Goal: Information Seeking & Learning: Learn about a topic

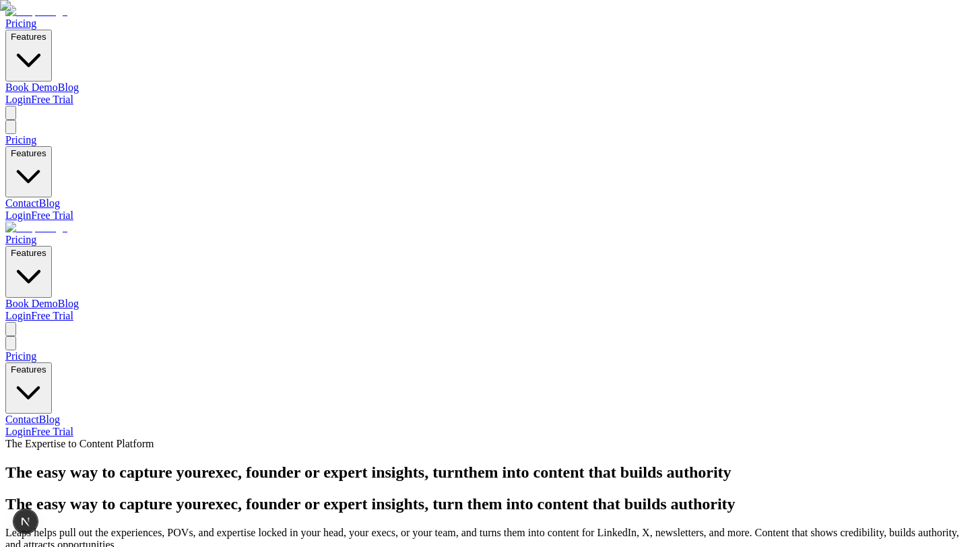
click at [67, 222] on img at bounding box center [36, 228] width 62 height 12
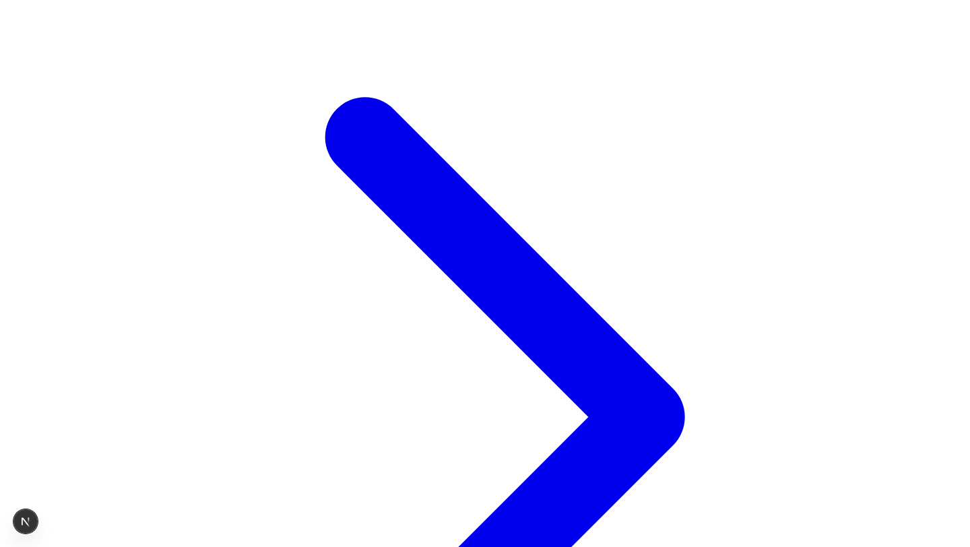
scroll to position [632, 0]
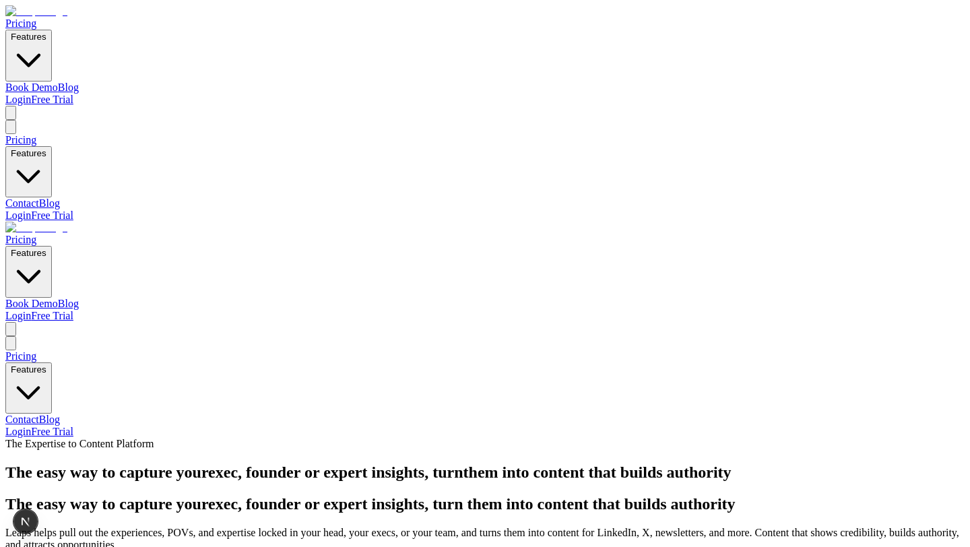
scroll to position [547, 0]
drag, startPoint x: 370, startPoint y: 298, endPoint x: 533, endPoint y: 314, distance: 163.1
copy h3 "For my team/clients"
drag, startPoint x: 607, startPoint y: 298, endPoint x: 714, endPoint y: 326, distance: 110.6
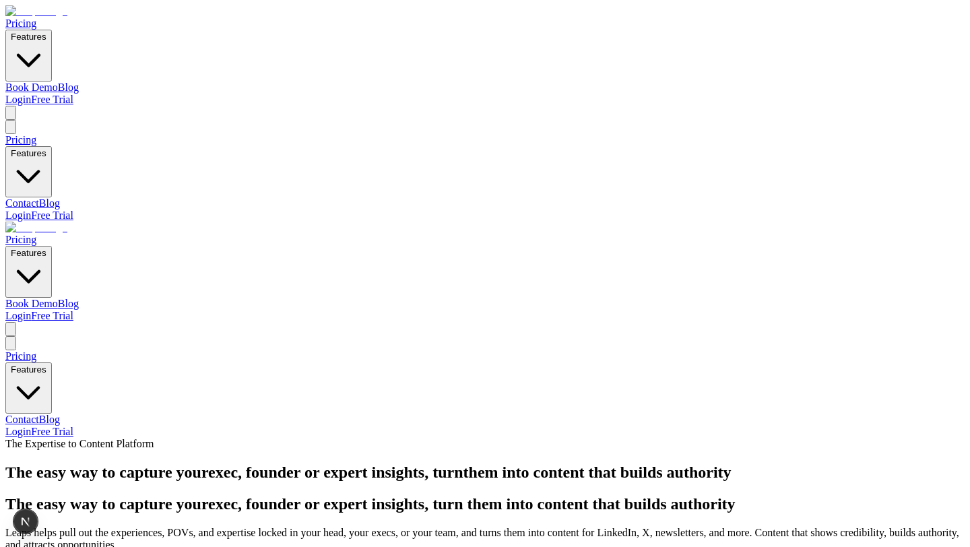
copy h3 "Both for myself and my team/clients"
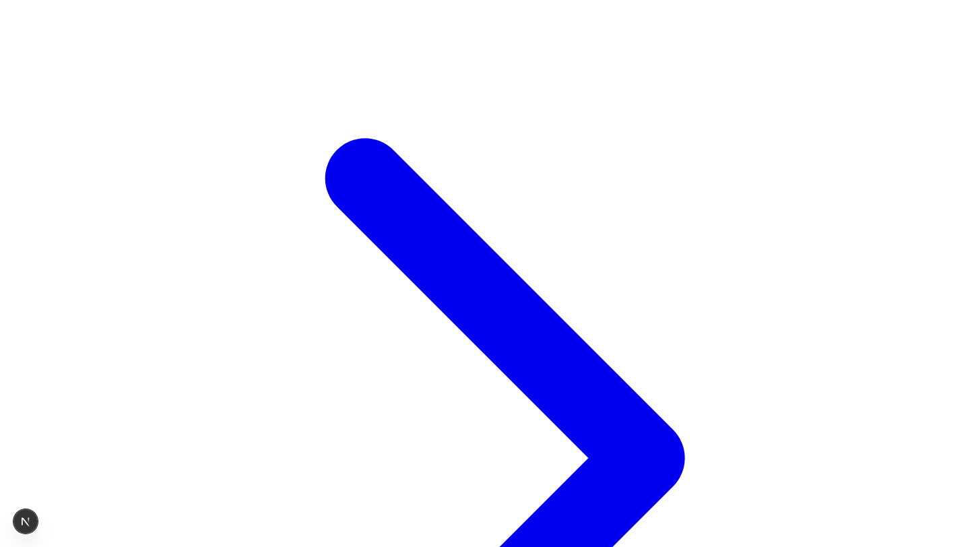
scroll to position [605, 0]
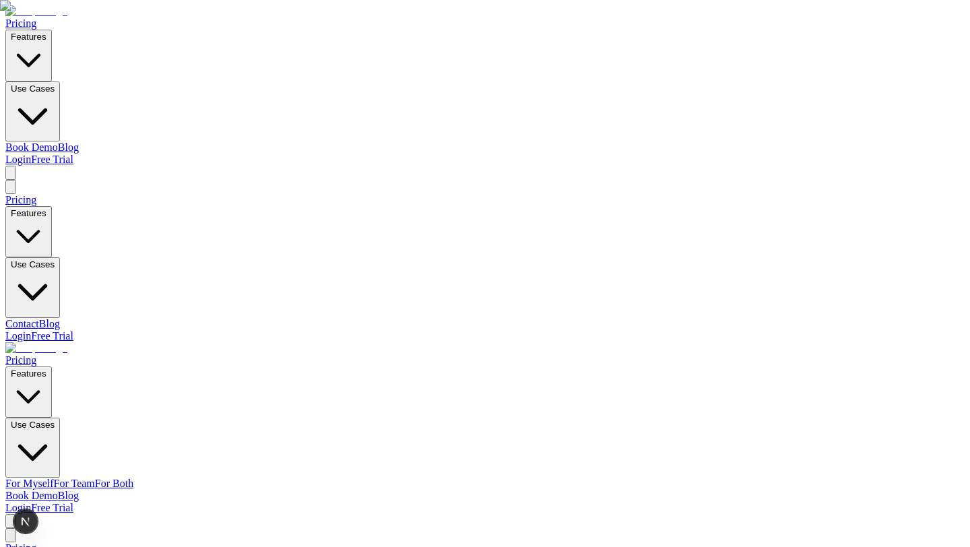
click at [95, 477] on link "For Team" at bounding box center [74, 482] width 41 height 11
click at [133, 477] on link "For Both" at bounding box center [114, 482] width 38 height 11
click at [54, 477] on link "For Myself" at bounding box center [29, 482] width 48 height 11
click at [95, 477] on link "For Team" at bounding box center [74, 482] width 41 height 11
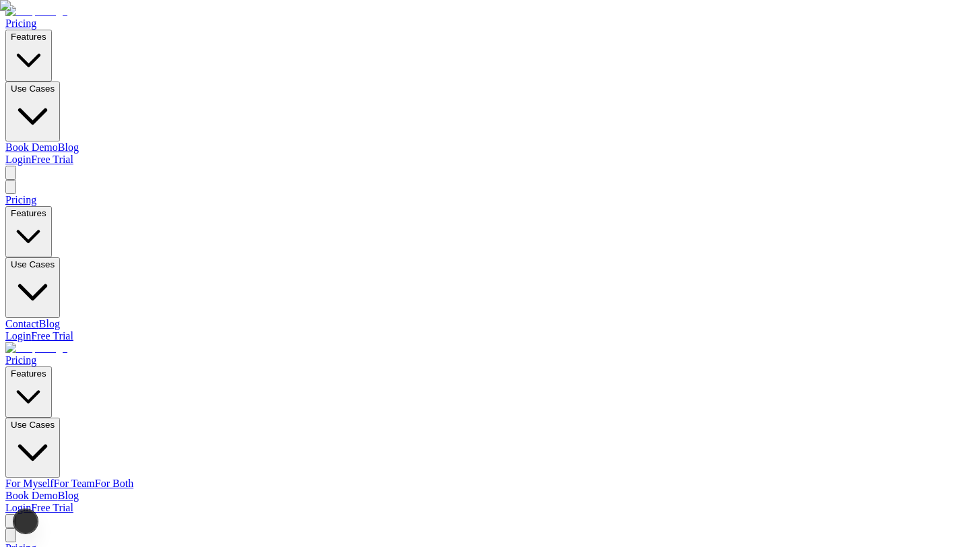
click at [133, 477] on link "For Both" at bounding box center [114, 482] width 38 height 11
click at [95, 477] on link "For Team" at bounding box center [74, 482] width 41 height 11
click at [54, 477] on link "For Myself" at bounding box center [29, 482] width 48 height 11
click at [95, 477] on link "For Team" at bounding box center [74, 482] width 41 height 11
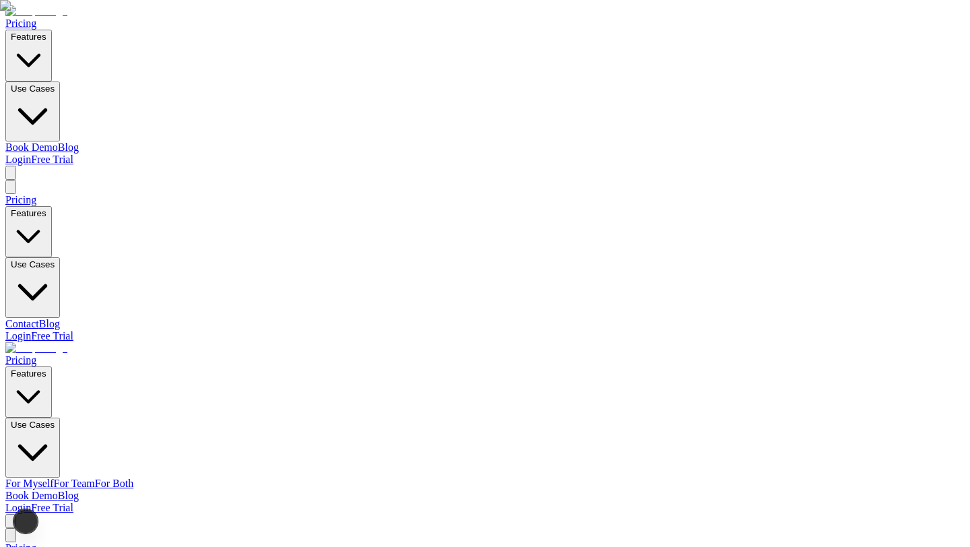
click at [133, 477] on link "For Both" at bounding box center [114, 482] width 38 height 11
click at [54, 477] on link "For Myself" at bounding box center [29, 482] width 48 height 11
click at [133, 477] on link "For Both" at bounding box center [114, 482] width 38 height 11
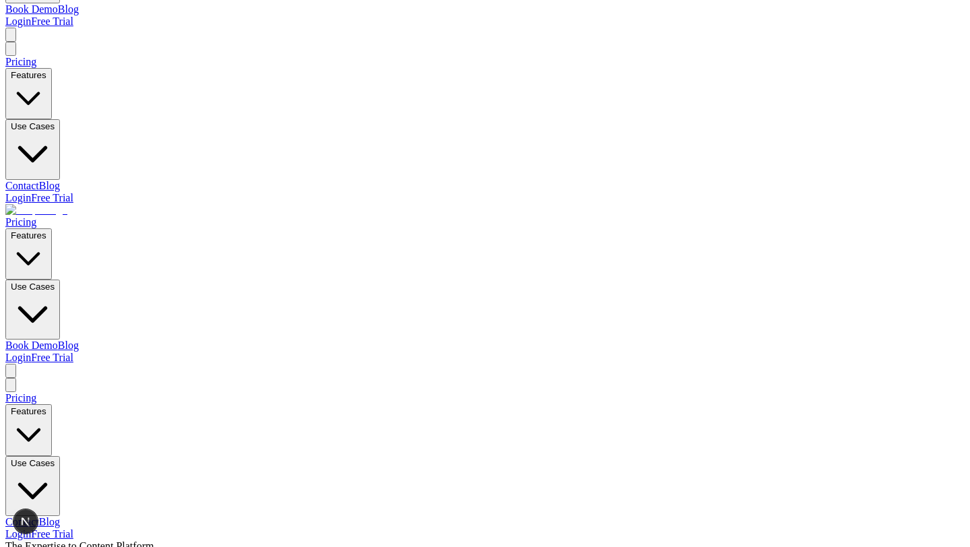
scroll to position [109, 0]
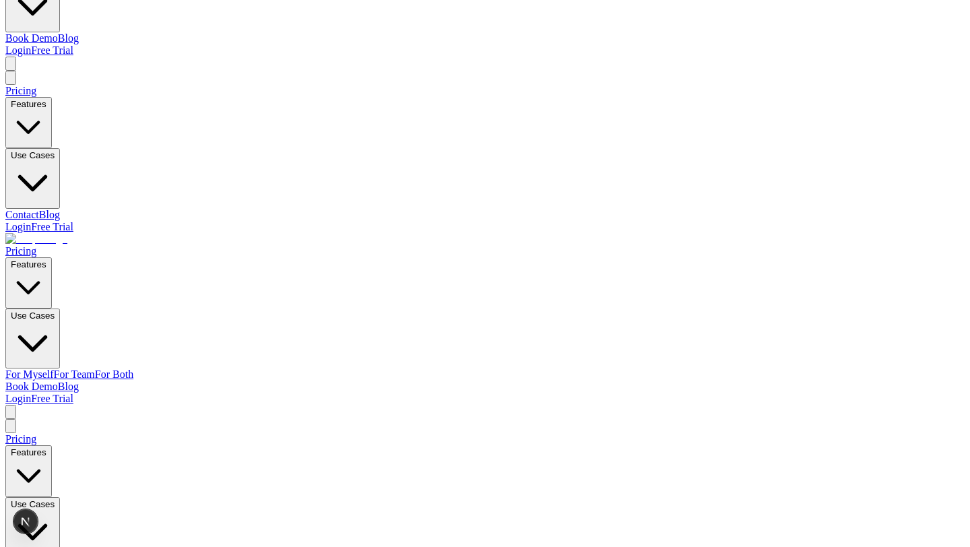
click at [54, 368] on link "For Myself" at bounding box center [29, 373] width 48 height 11
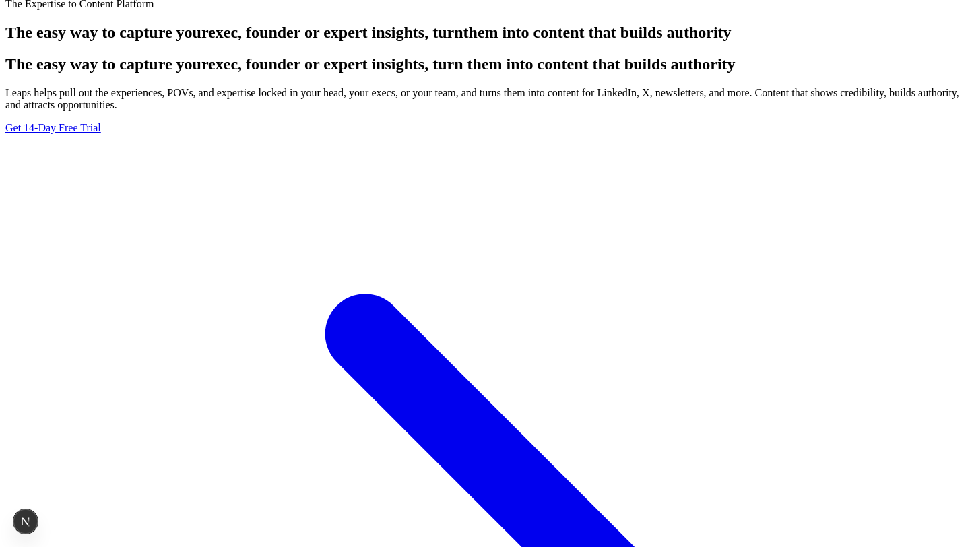
scroll to position [732, 0]
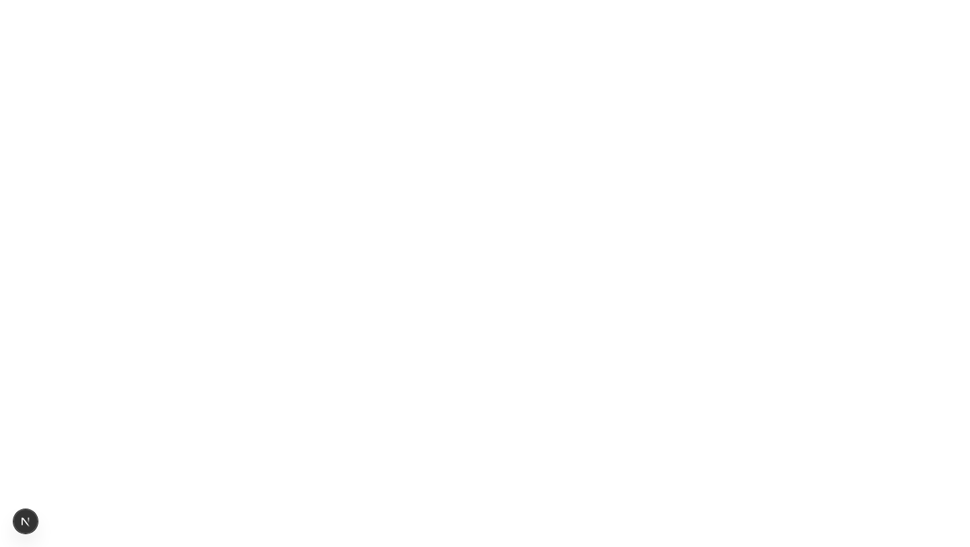
scroll to position [6903, 0]
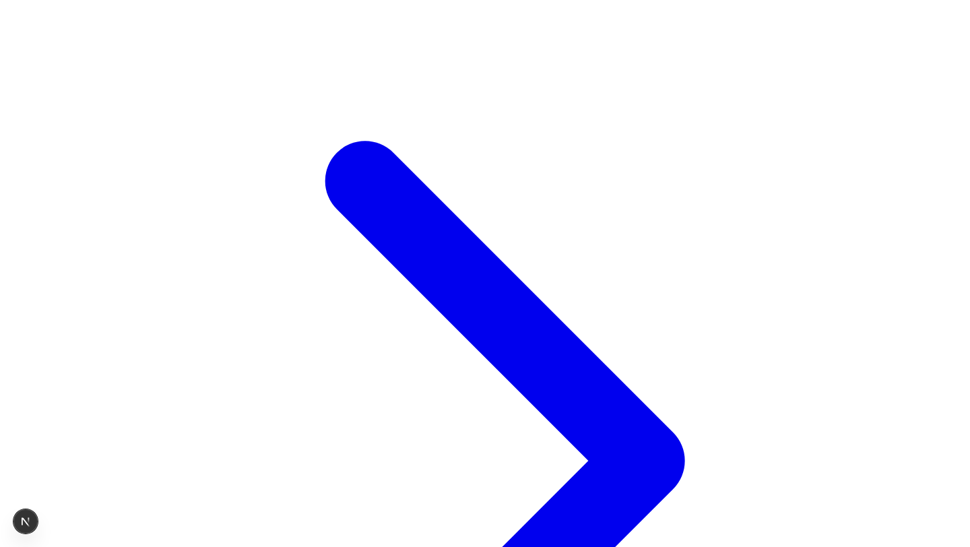
scroll to position [0, 0]
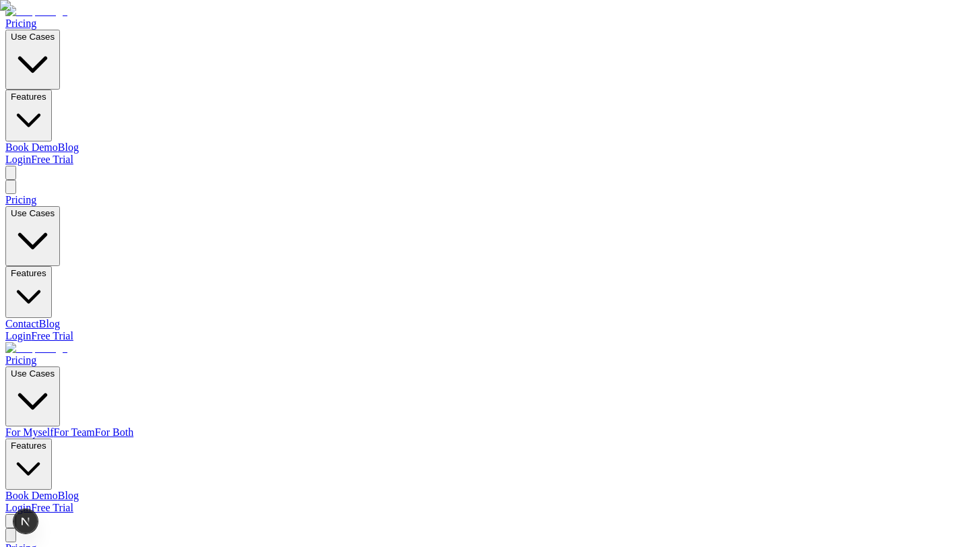
click at [54, 426] on link "For Myself" at bounding box center [29, 431] width 48 height 11
click at [95, 426] on link "For Team" at bounding box center [74, 431] width 41 height 11
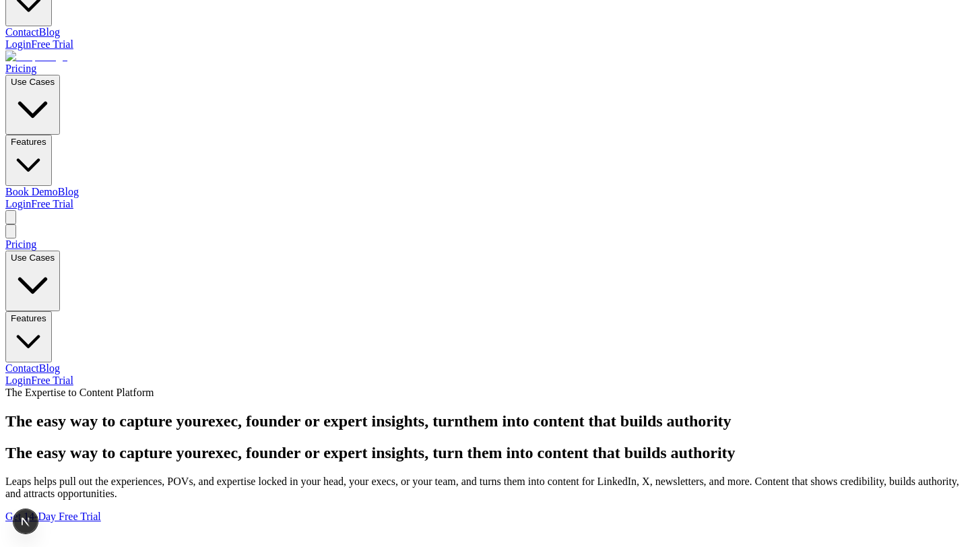
scroll to position [289, 0]
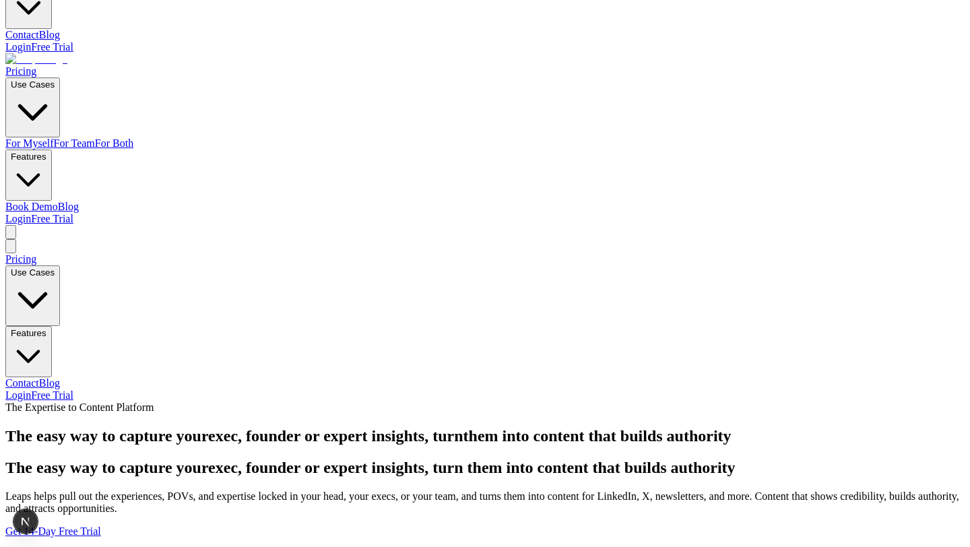
click at [54, 137] on link "For Myself" at bounding box center [29, 142] width 48 height 11
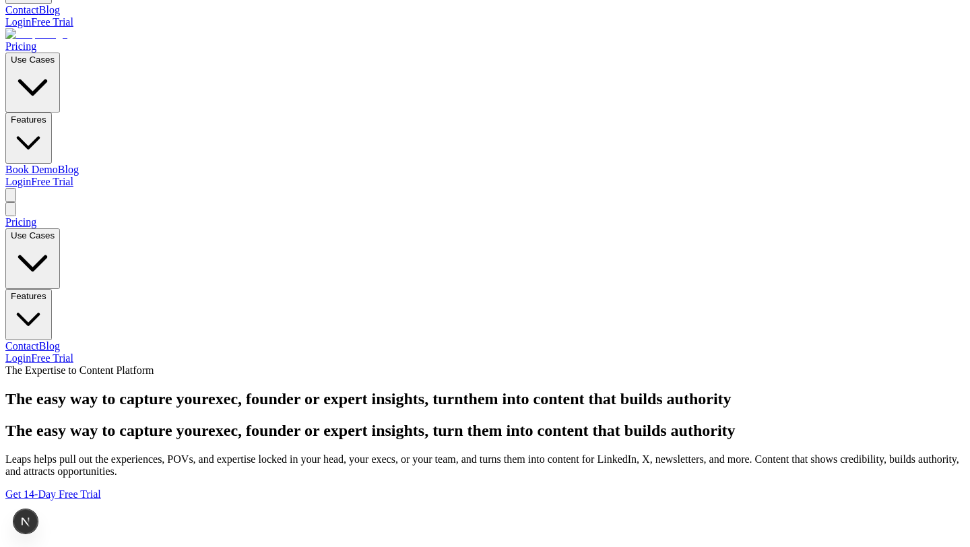
scroll to position [292, 0]
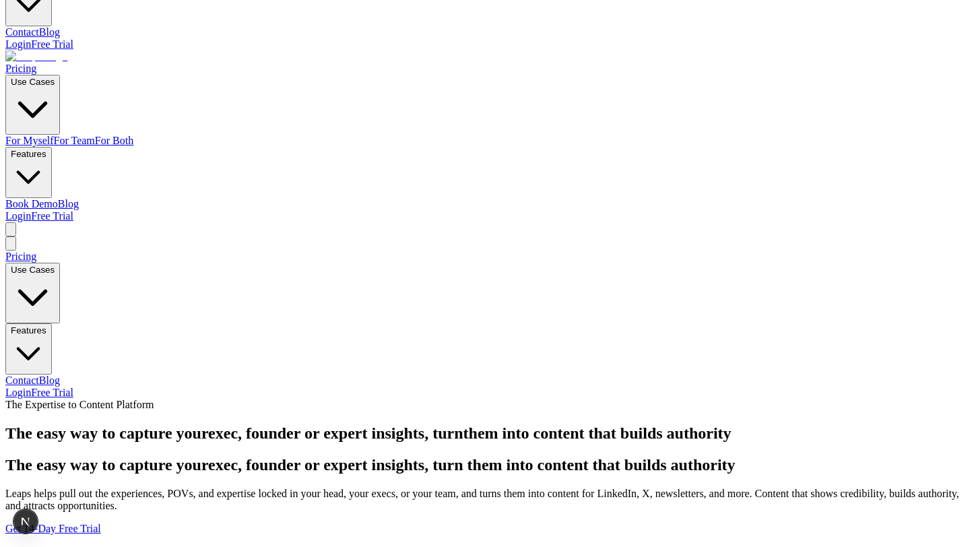
click at [133, 135] on link "For Both" at bounding box center [114, 140] width 38 height 11
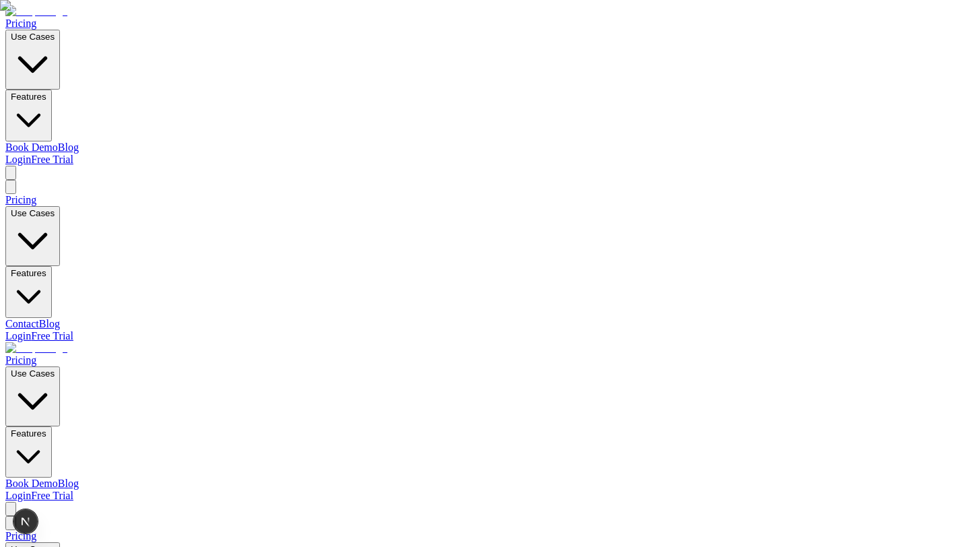
click at [40, 342] on img at bounding box center [36, 348] width 62 height 12
click at [54, 426] on link "For Myself" at bounding box center [29, 431] width 48 height 11
click at [72, 477] on link "Insight Capture" at bounding box center [38, 482] width 67 height 11
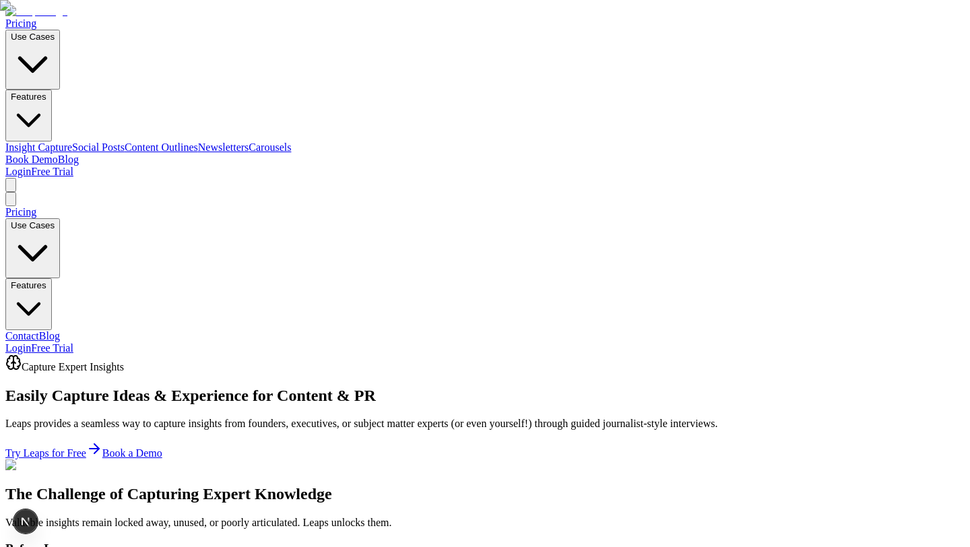
click at [125, 141] on link "Social Posts" at bounding box center [98, 146] width 53 height 11
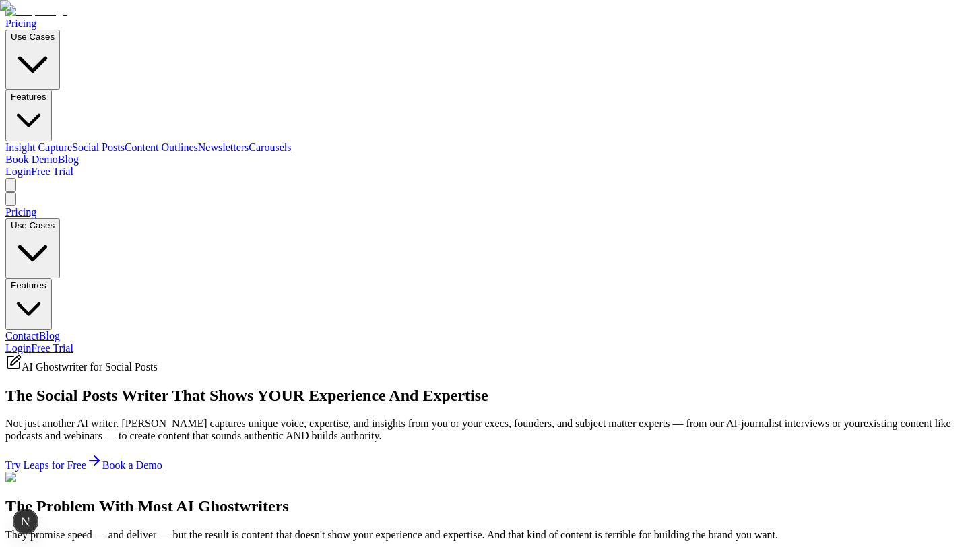
click at [198, 141] on link "Content Outlines" at bounding box center [161, 146] width 73 height 11
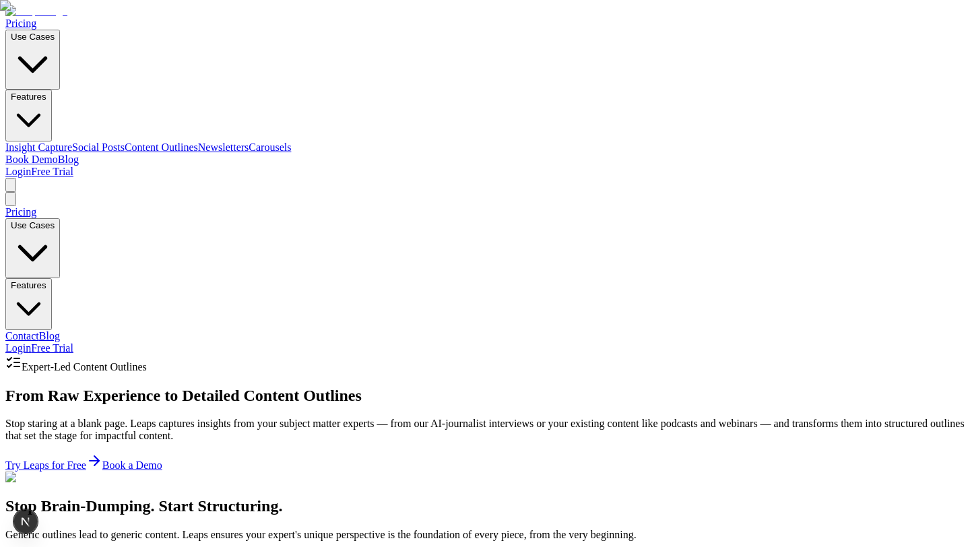
click at [249, 141] on link "Newsletters" at bounding box center [223, 146] width 51 height 11
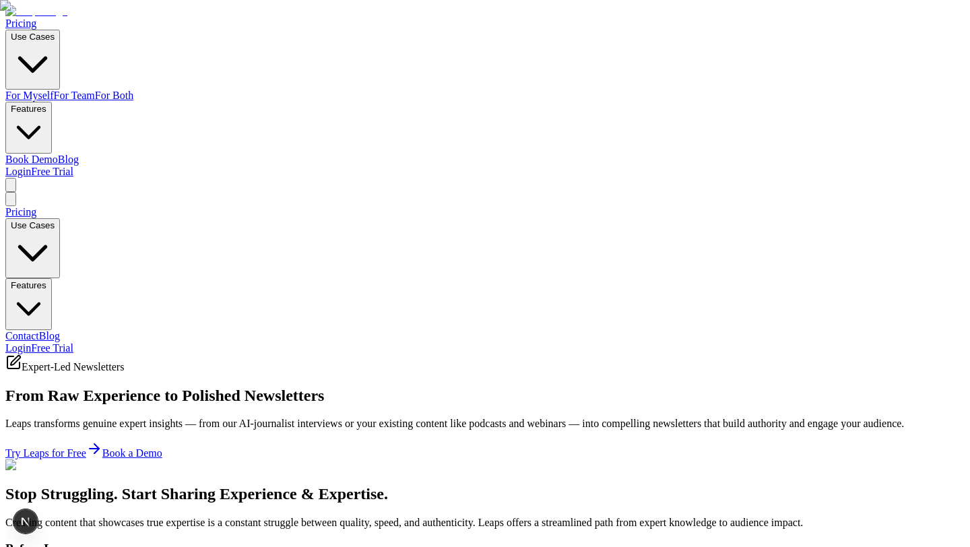
click at [54, 90] on link "For Myself" at bounding box center [29, 95] width 48 height 11
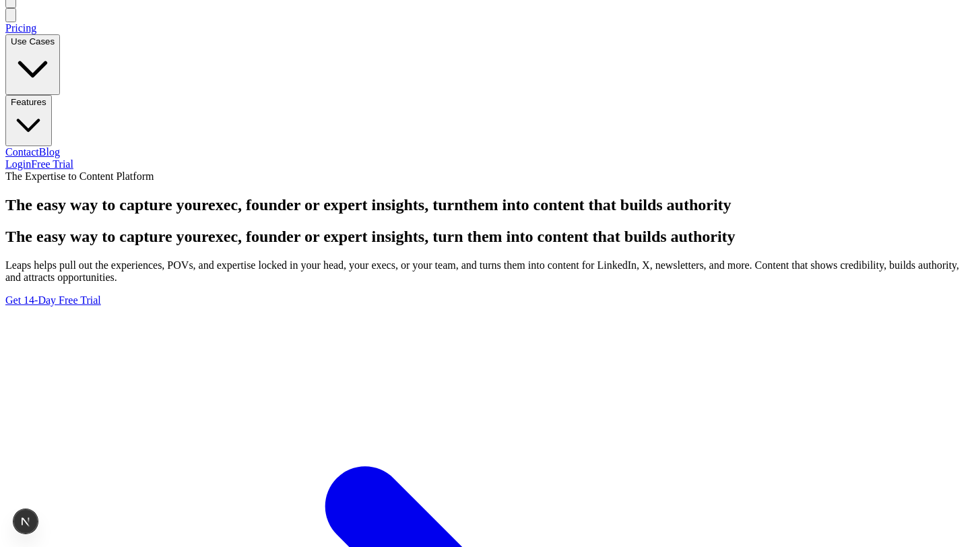
scroll to position [547, 0]
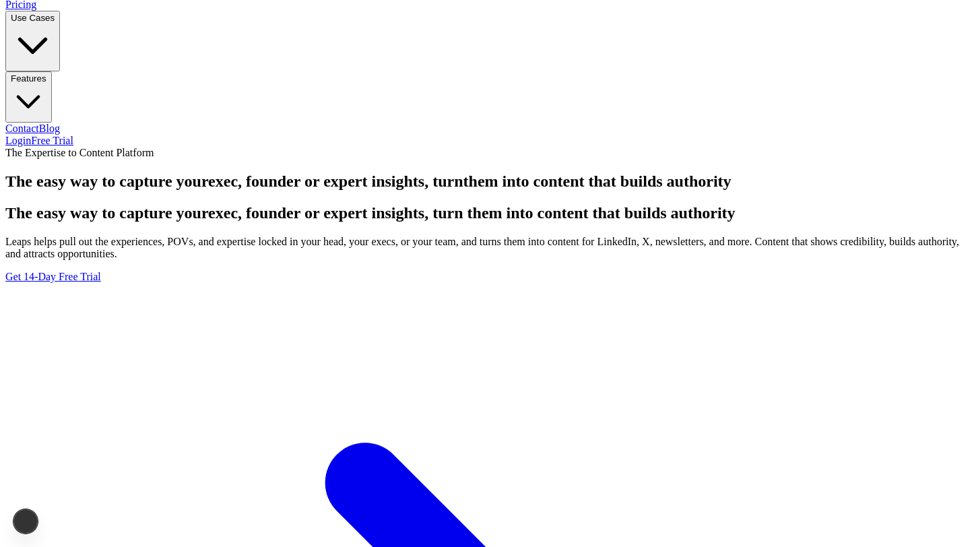
scroll to position [547, 0]
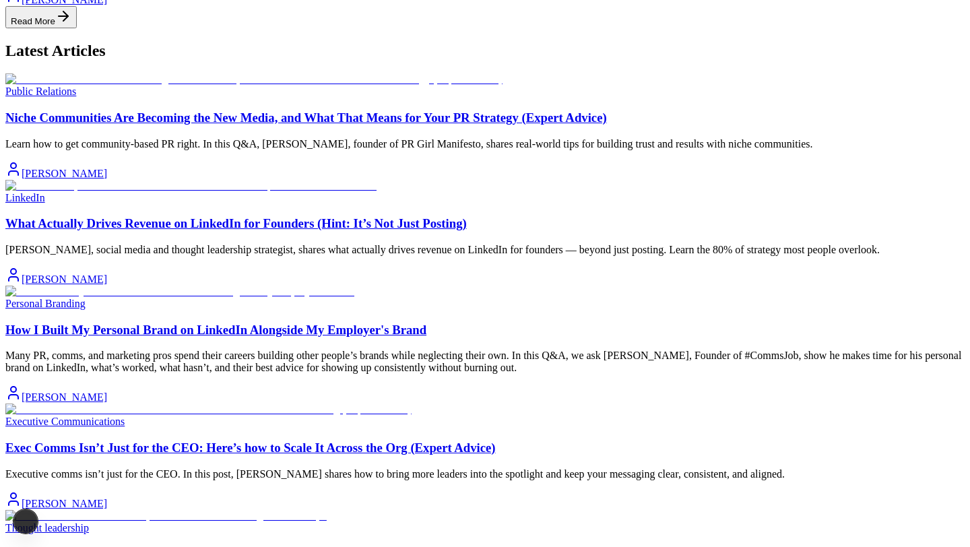
scroll to position [457, 0]
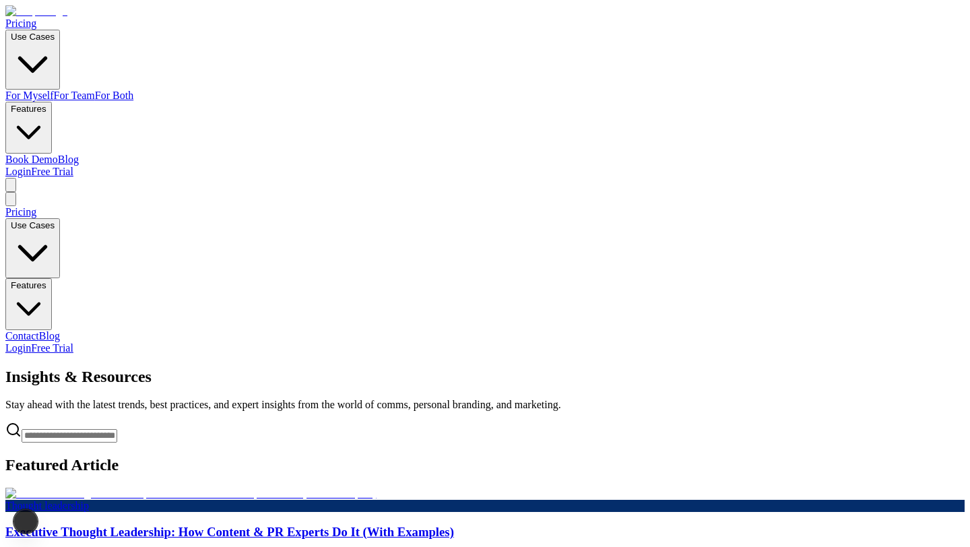
click at [54, 90] on link "For Myself" at bounding box center [29, 95] width 48 height 11
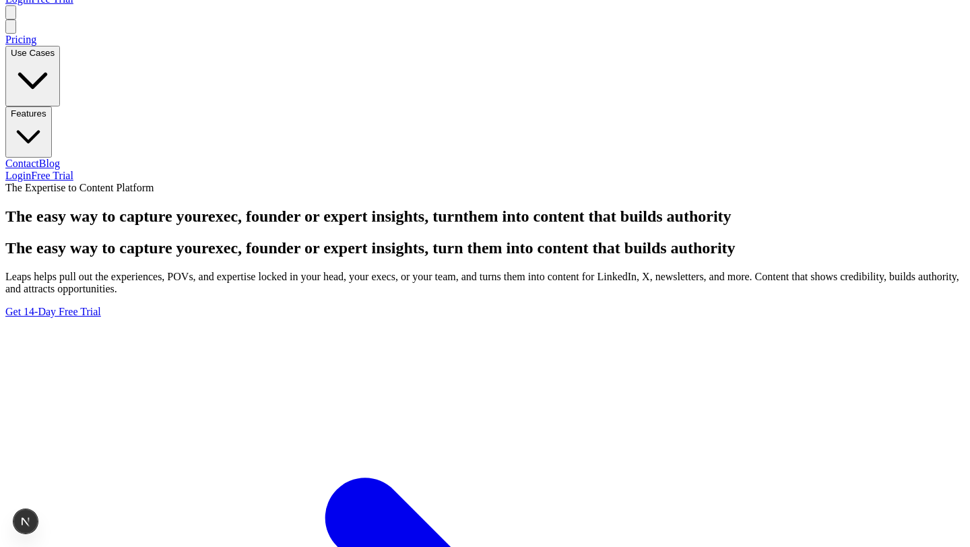
scroll to position [356, 0]
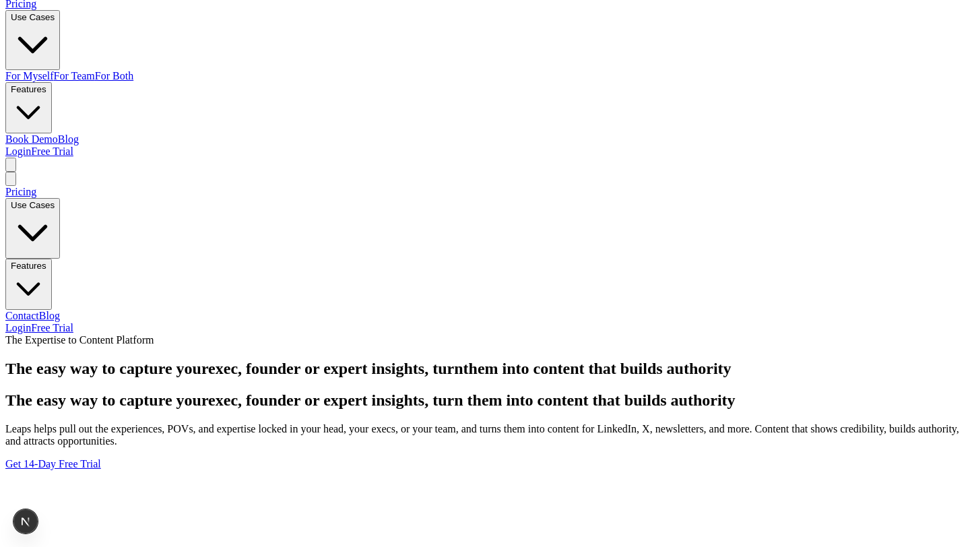
click at [95, 70] on link "For Team" at bounding box center [74, 75] width 41 height 11
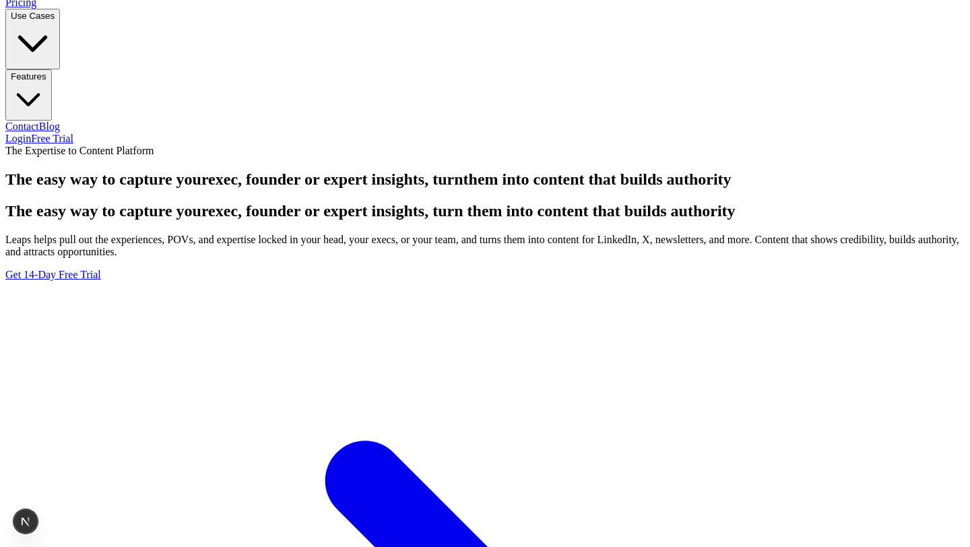
scroll to position [547, 0]
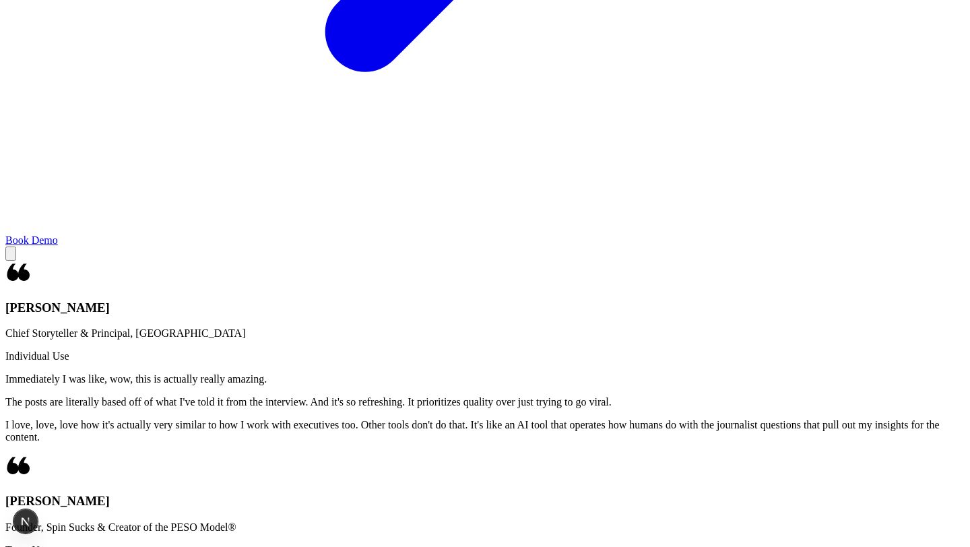
scroll to position [1497, 0]
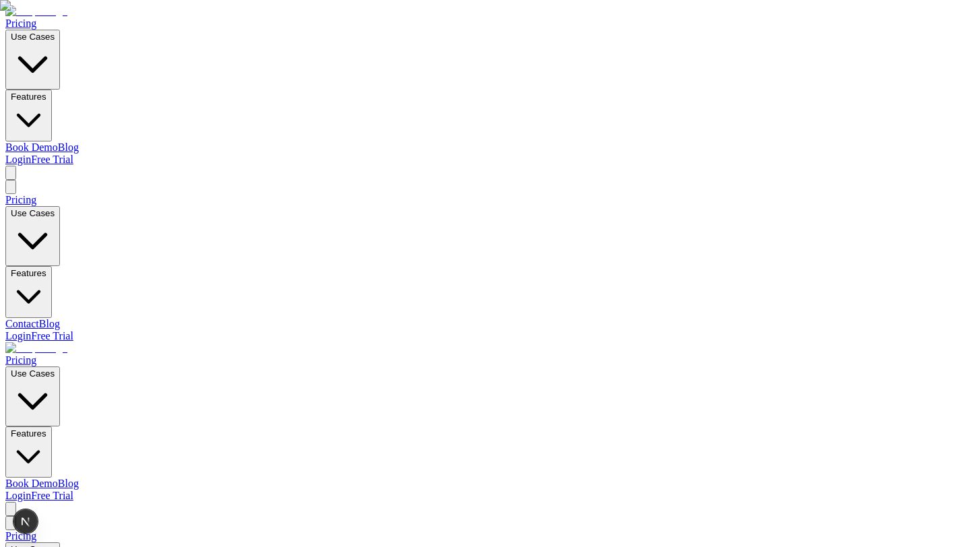
click at [79, 477] on link "Blog" at bounding box center [68, 482] width 21 height 11
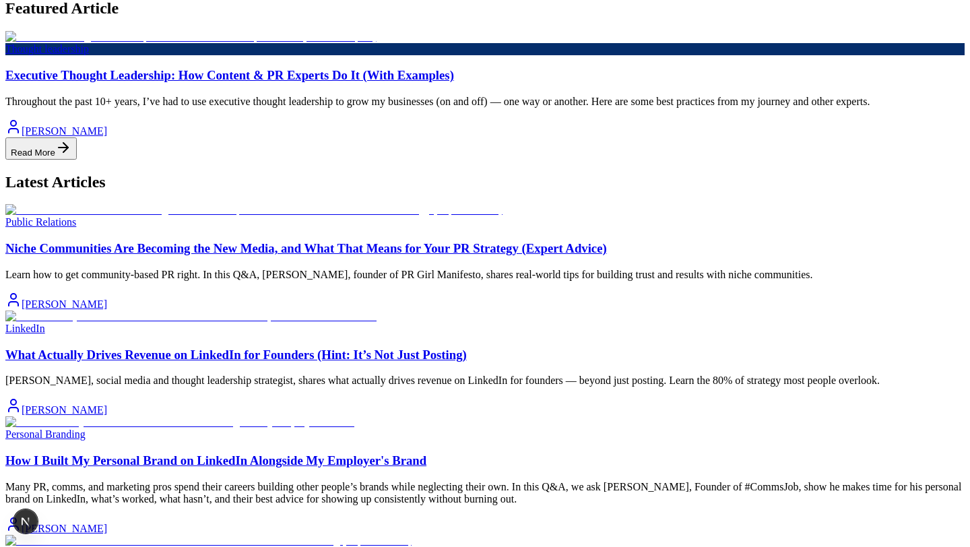
scroll to position [400, 0]
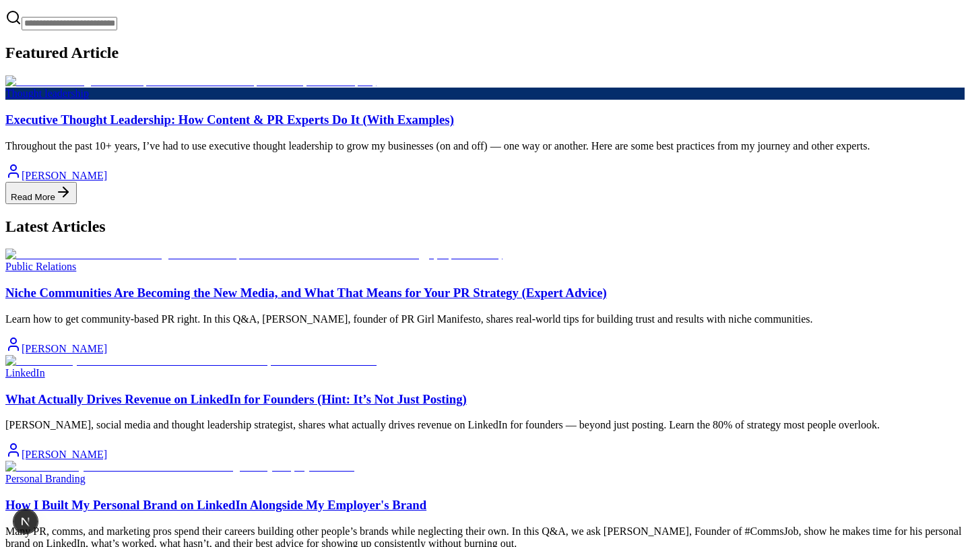
click at [496, 127] on h3 "Executive Thought Leadership: How Content & PR Experts Do It (With Examples)" at bounding box center [484, 119] width 959 height 15
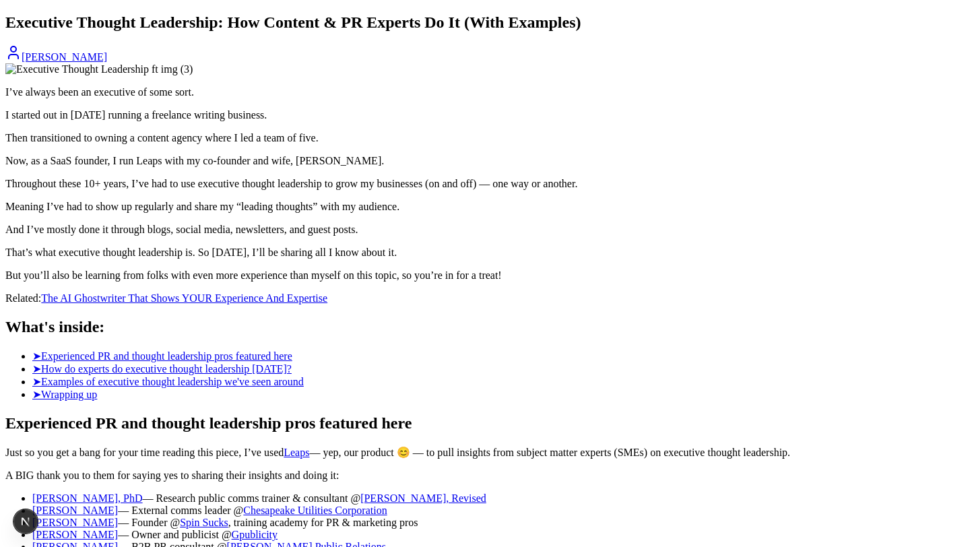
scroll to position [355, 0]
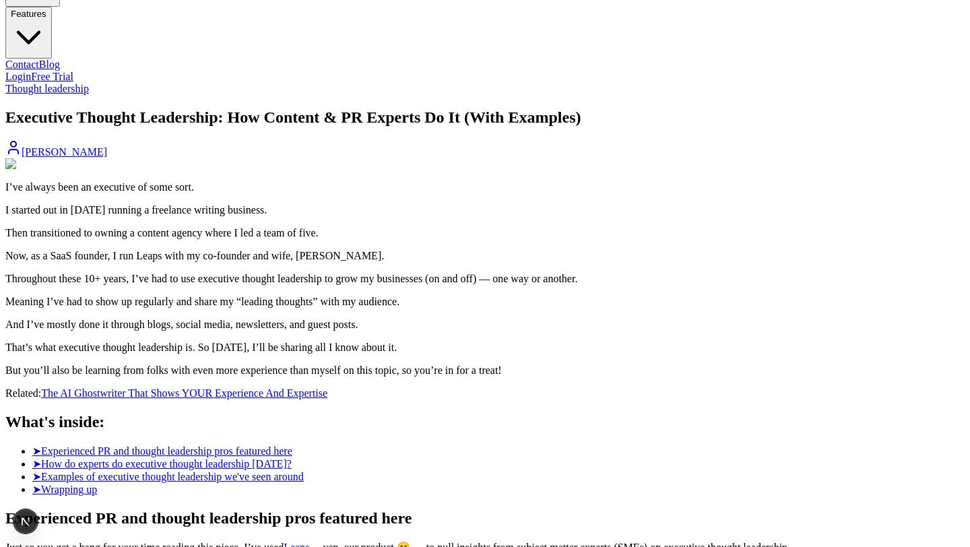
scroll to position [243, 0]
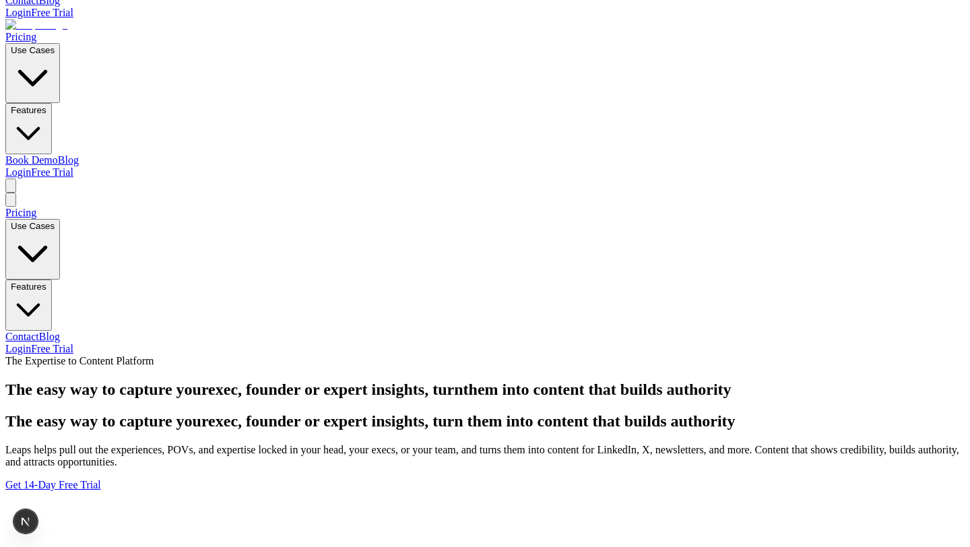
scroll to position [316, 0]
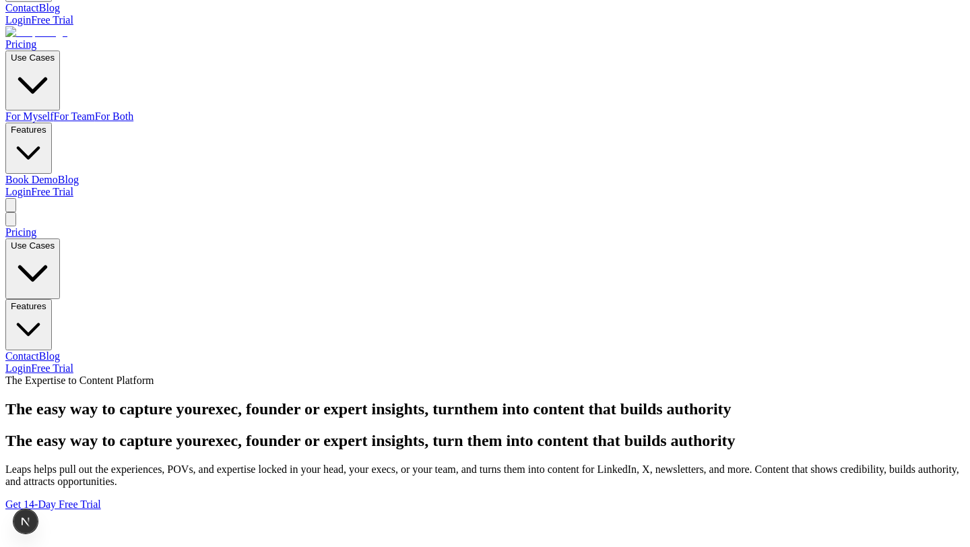
click at [60, 50] on button "Use Cases" at bounding box center [32, 80] width 55 height 60
click at [95, 110] on link "For Team" at bounding box center [74, 115] width 41 height 11
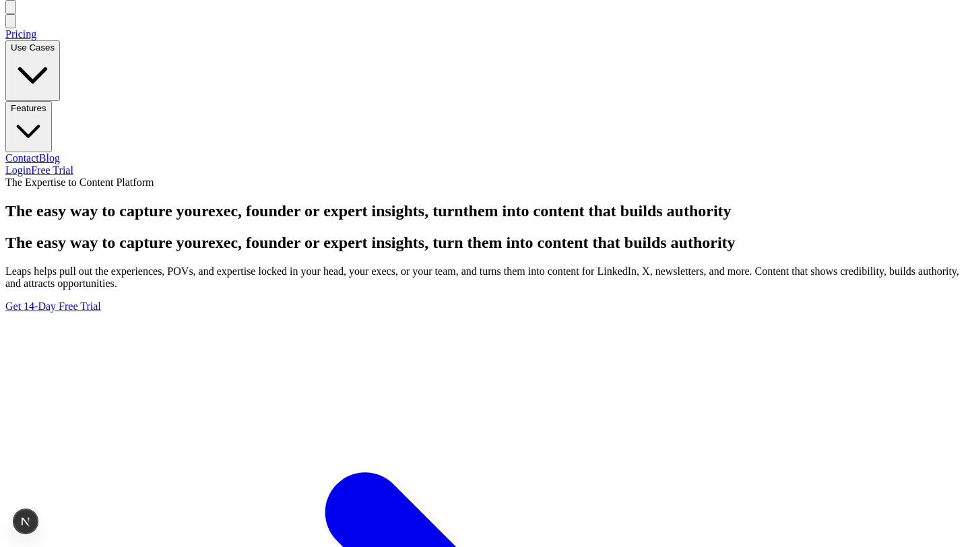
scroll to position [471, 0]
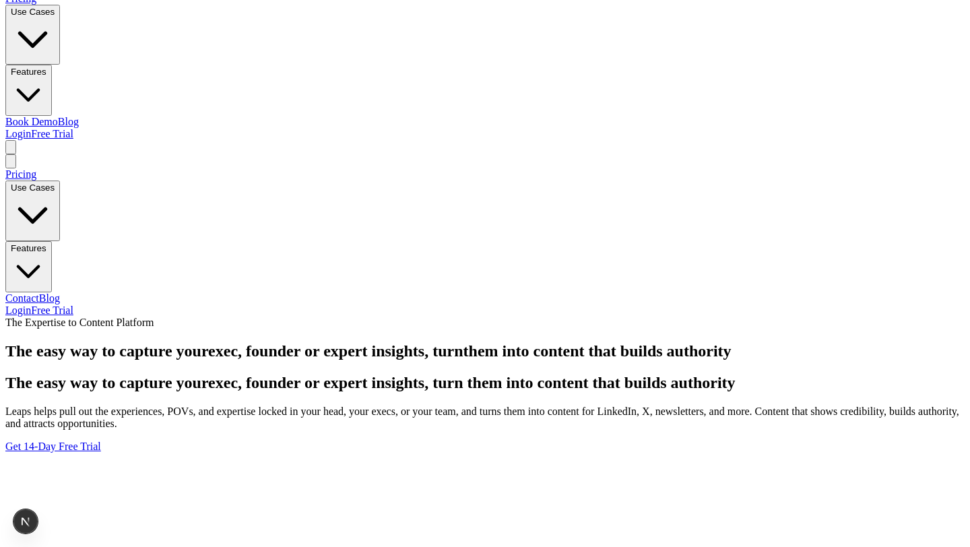
scroll to position [355, 0]
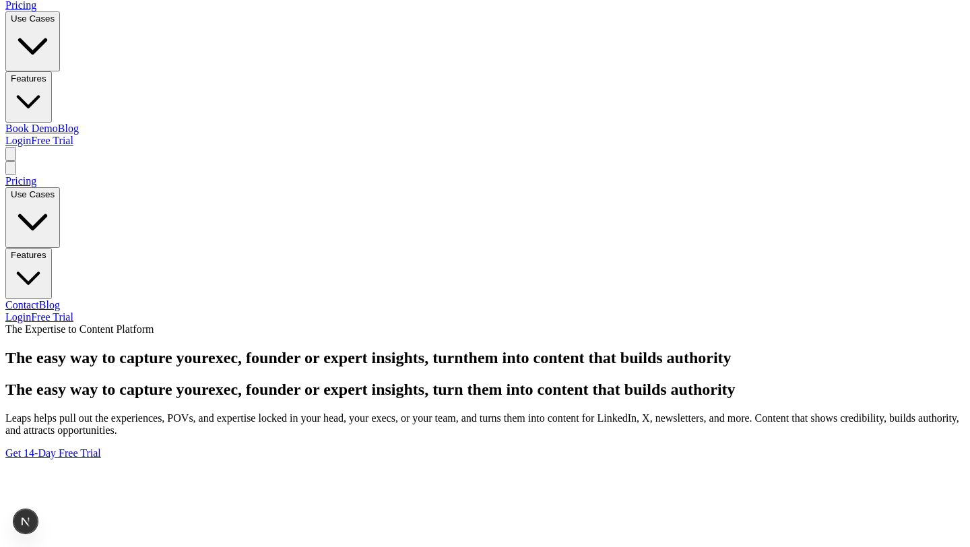
click at [79, 123] on link "Blog" at bounding box center [68, 128] width 21 height 11
